Goal: Find contact information: Find contact information

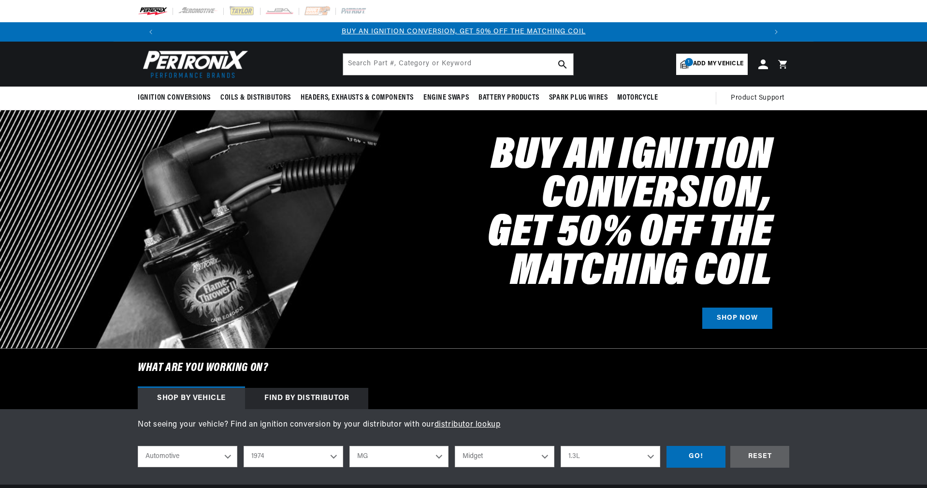
select select "1974"
select select "MG"
select select "Midget"
select select "1.3L"
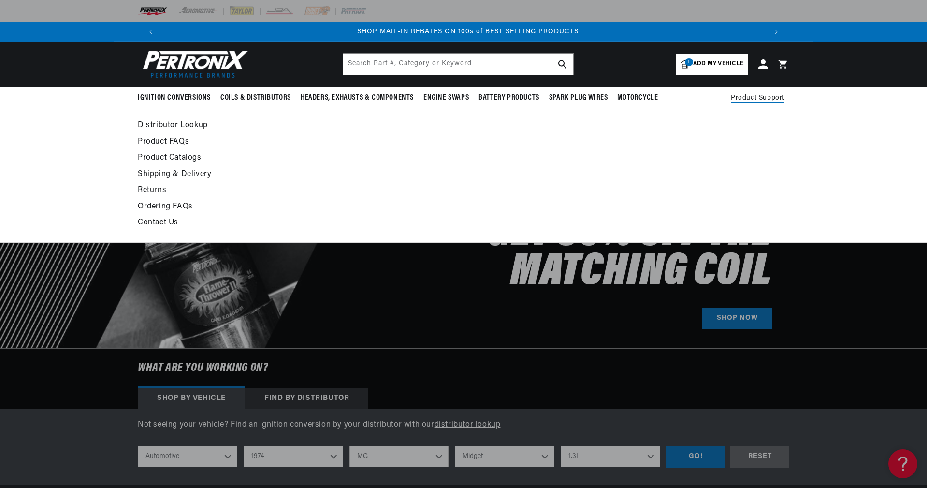
scroll to position [0, 603]
click at [778, 96] on span "Product Support" at bounding box center [758, 98] width 54 height 11
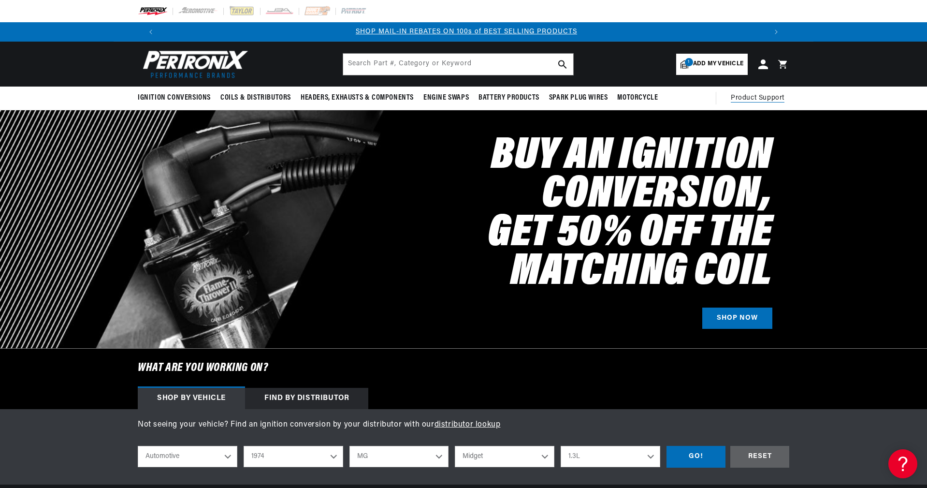
click at [748, 97] on span "Product Support" at bounding box center [758, 98] width 54 height 11
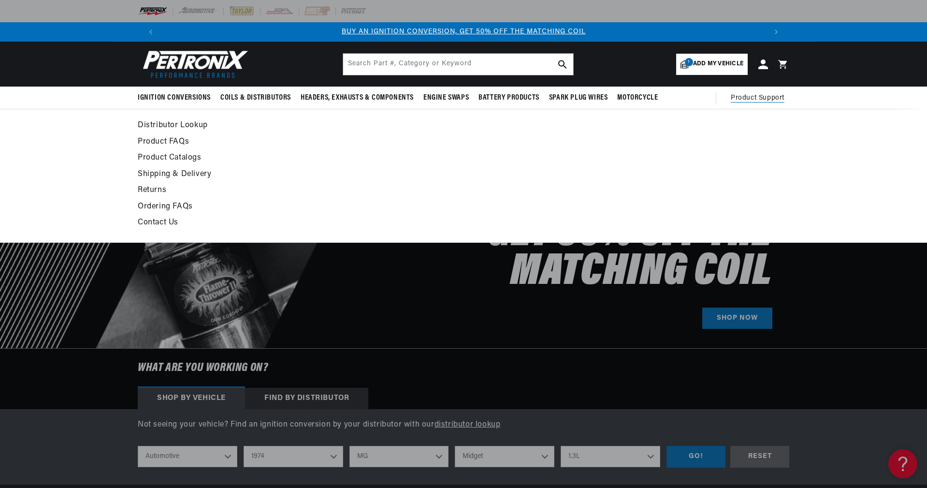
click at [145, 221] on link "Contact Us" at bounding box center [375, 223] width 475 height 14
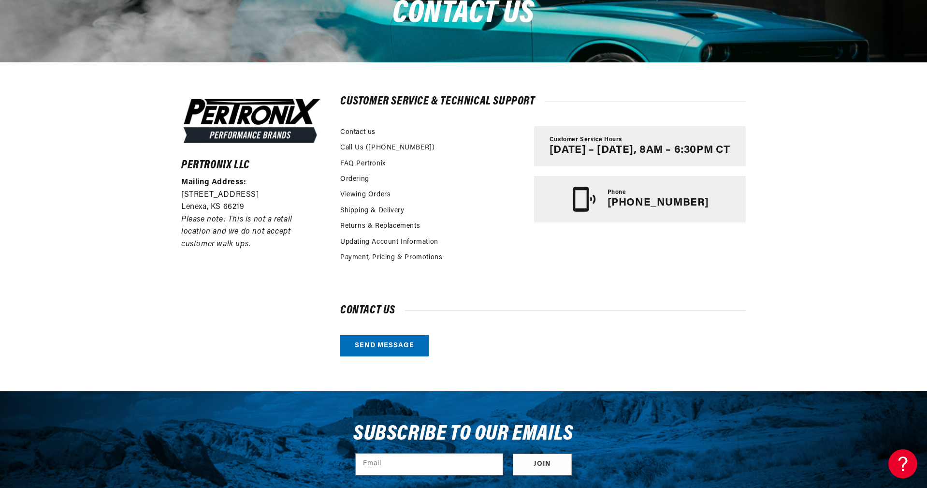
scroll to position [0, 603]
